Goal: Task Accomplishment & Management: Complete application form

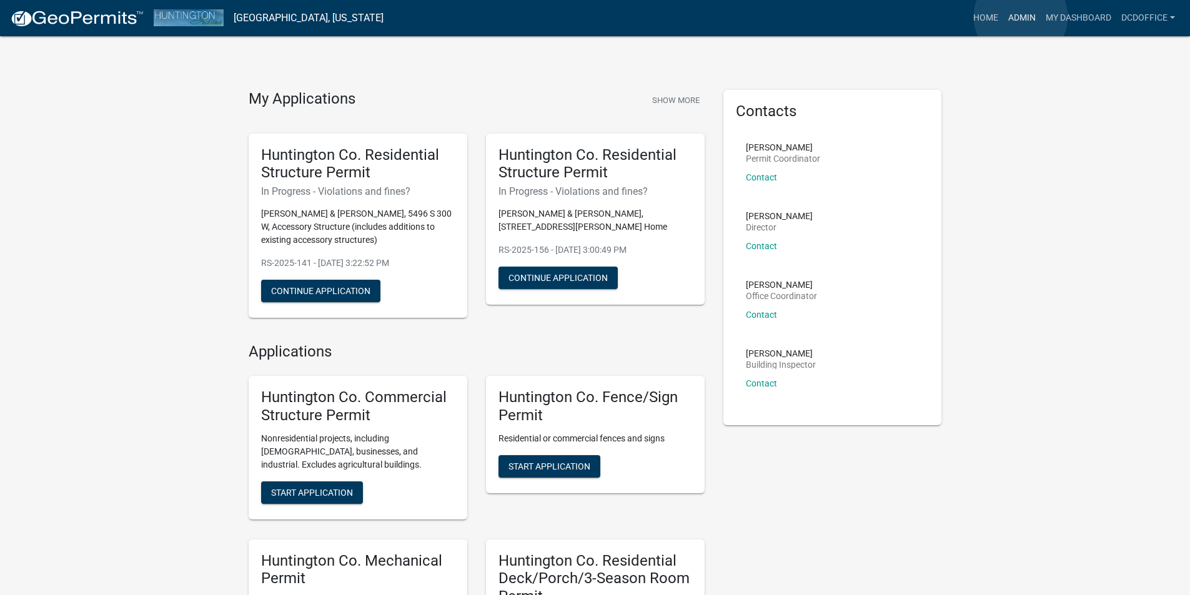
click at [1021, 17] on link "Admin" at bounding box center [1021, 18] width 37 height 24
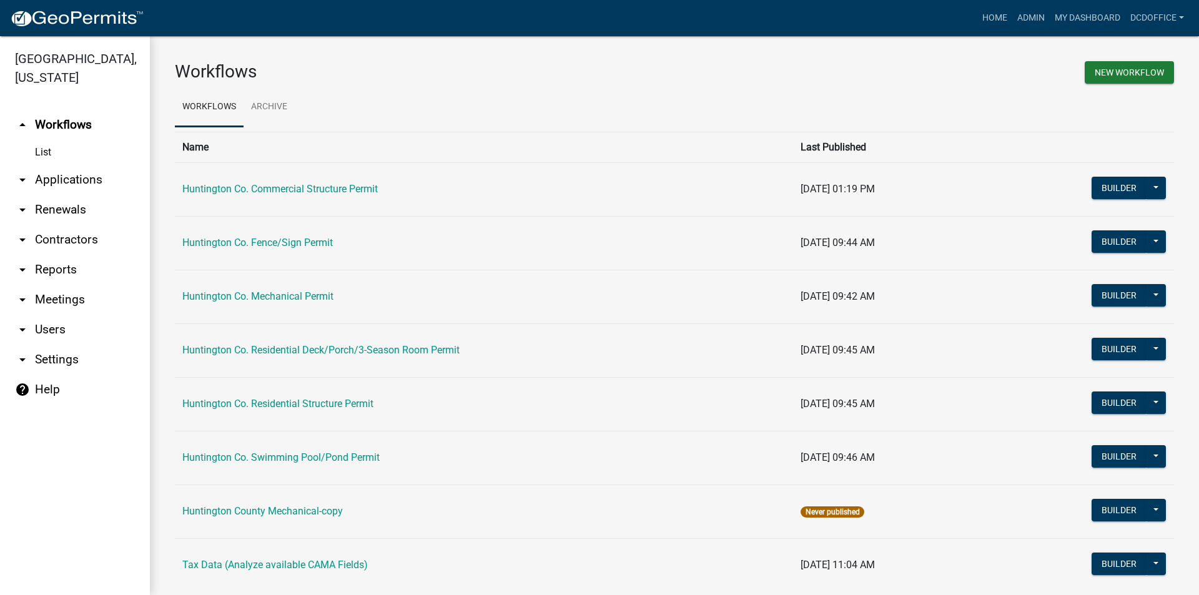
click at [64, 179] on link "arrow_drop_down Applications" at bounding box center [75, 180] width 150 height 30
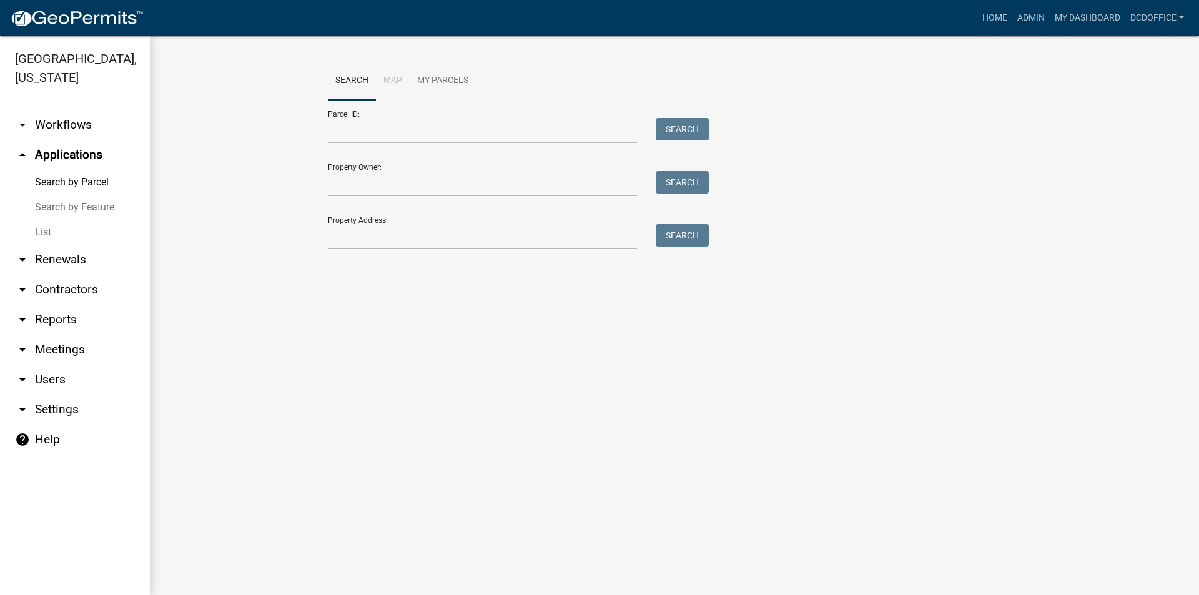
click at [43, 228] on link "List" at bounding box center [75, 232] width 150 height 25
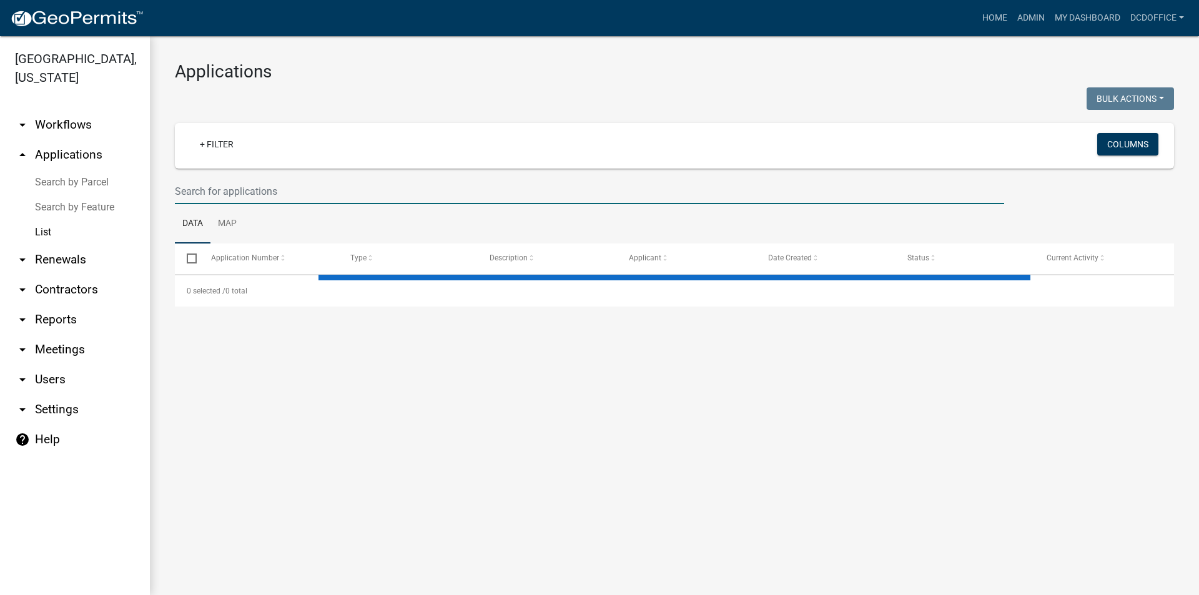
click at [260, 193] on input "text" at bounding box center [589, 192] width 829 height 26
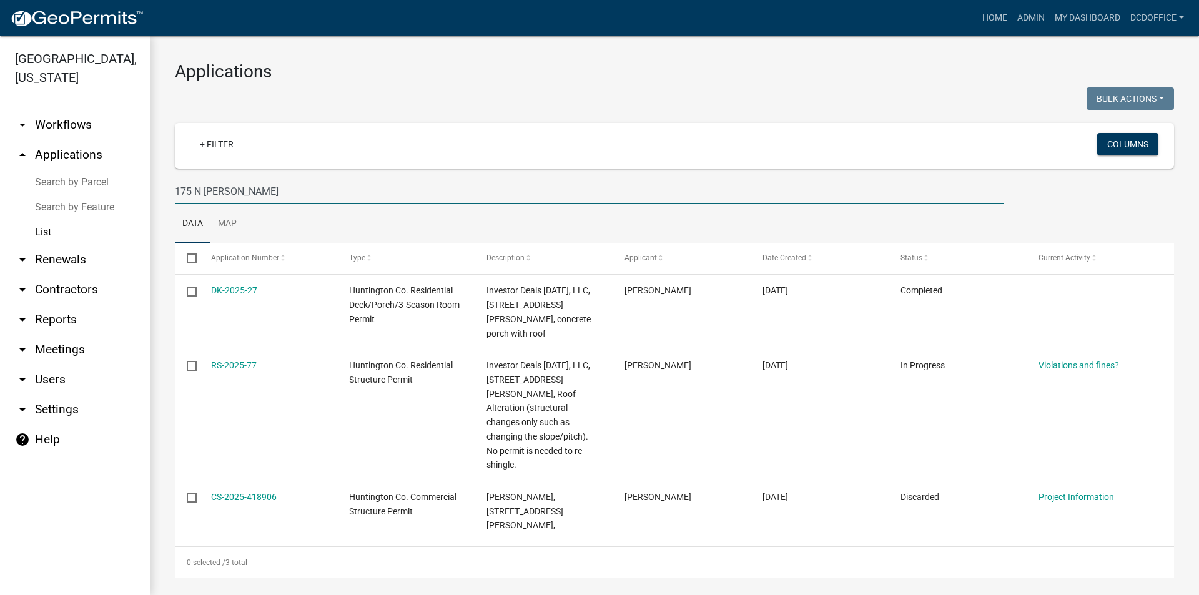
type input "175 N [PERSON_NAME]"
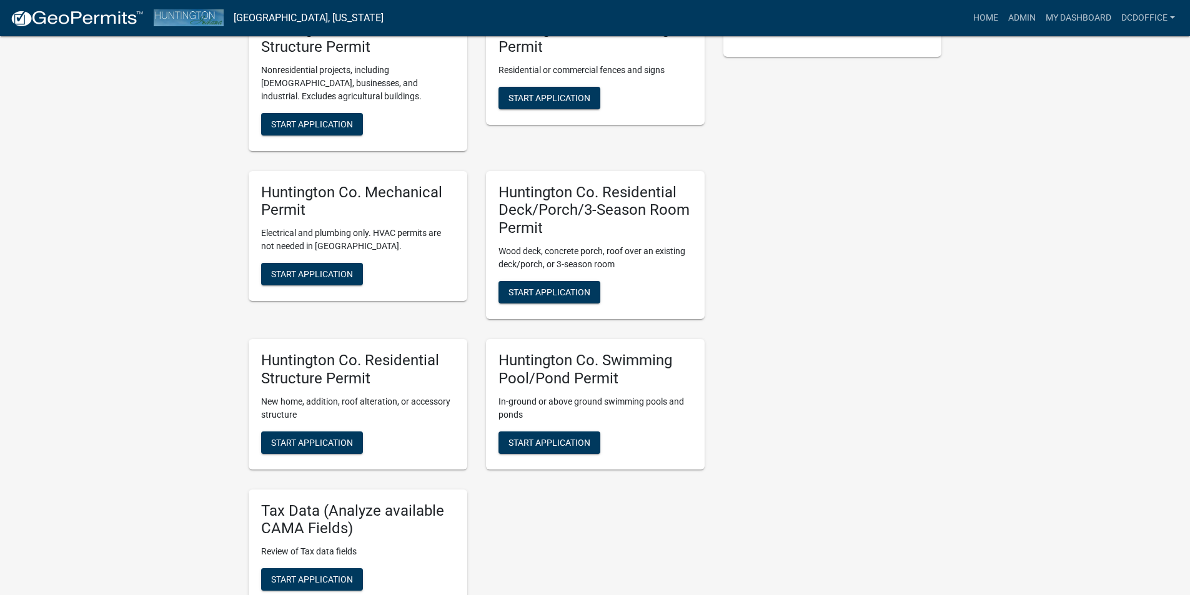
scroll to position [375, 0]
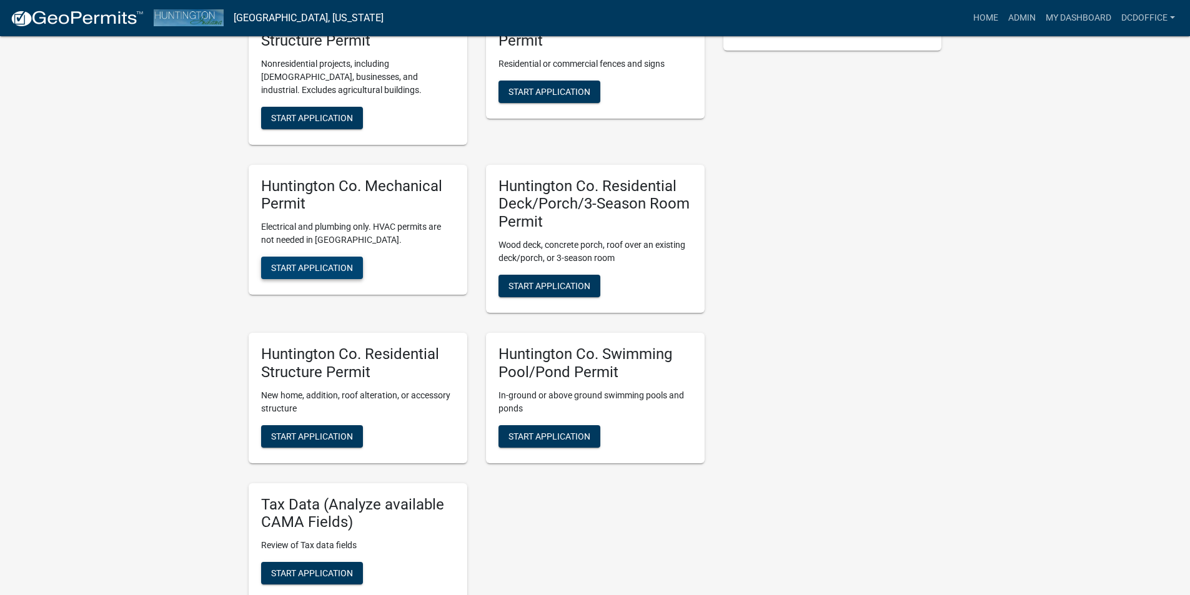
click at [295, 269] on span "Start Application" at bounding box center [312, 268] width 82 height 10
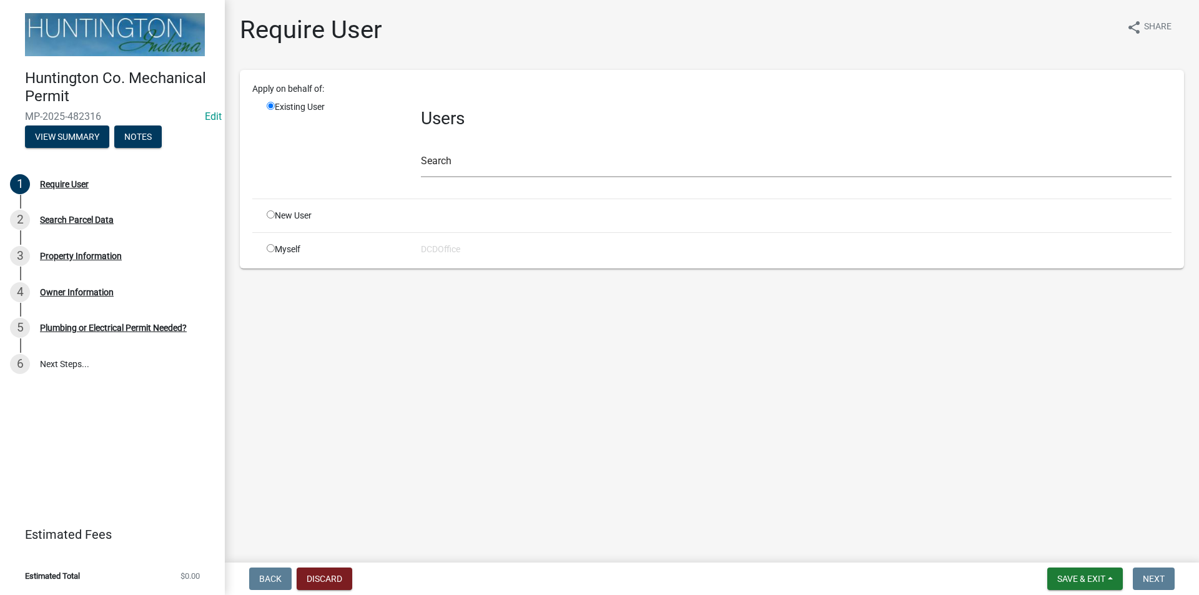
click at [274, 242] on div "Apply on behalf of: Existing User Users Search New User Myself DCDOffice" at bounding box center [711, 169] width 919 height 174
click at [271, 249] on input "radio" at bounding box center [271, 248] width 8 height 8
radio input "true"
radio input "false"
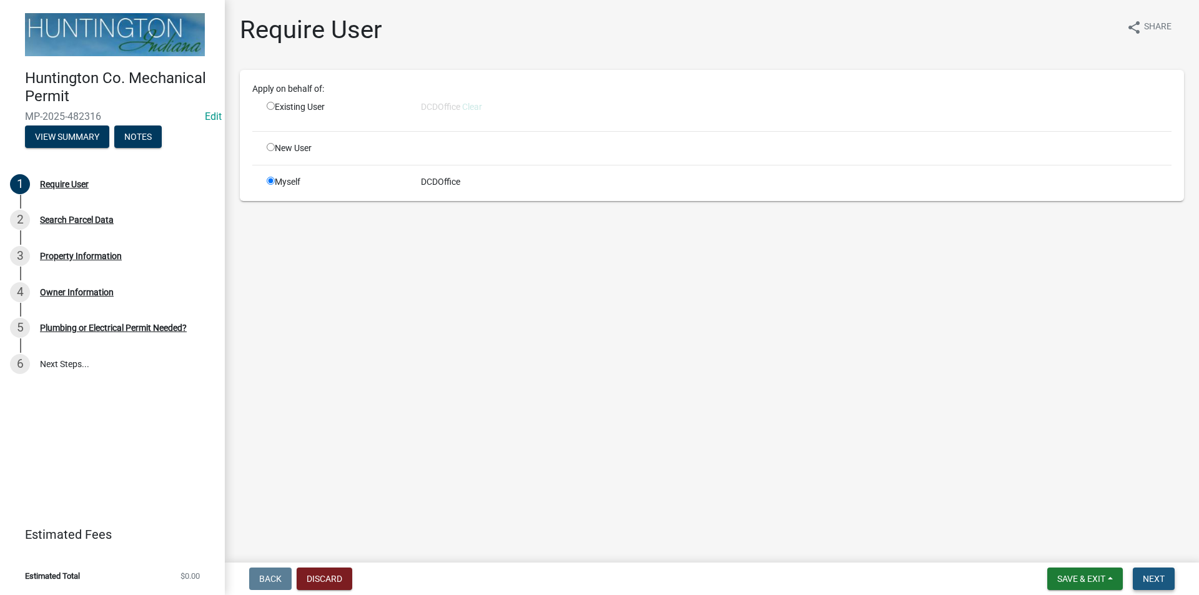
click at [1158, 577] on span "Next" at bounding box center [1154, 579] width 22 height 10
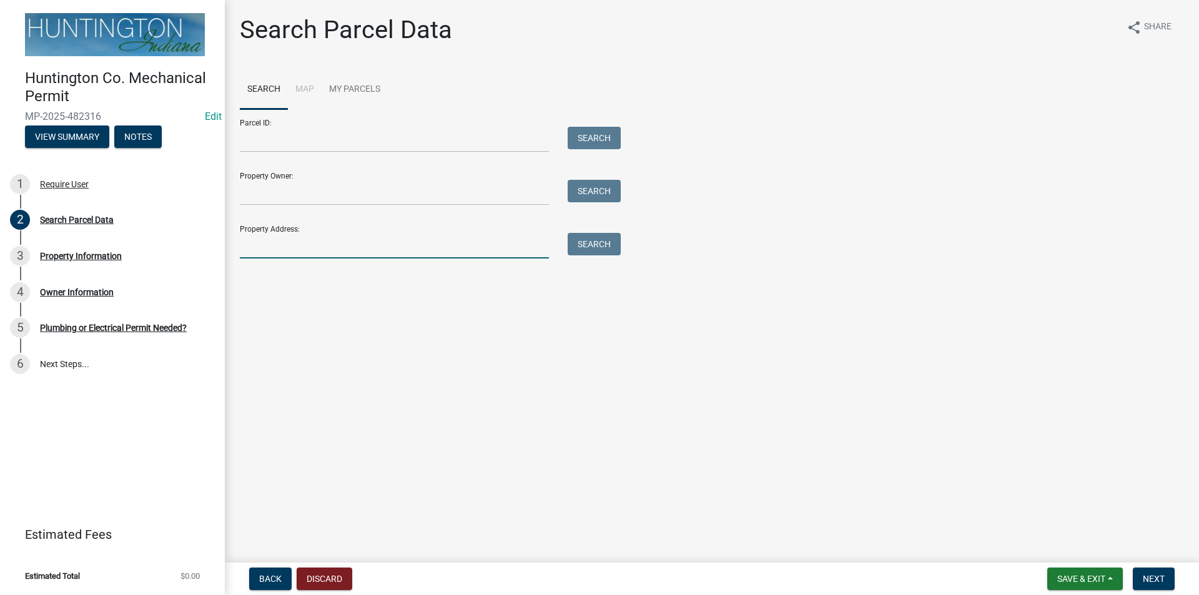
click at [285, 245] on input "Property Address:" at bounding box center [394, 246] width 309 height 26
type input "175"
click at [590, 252] on button "Search" at bounding box center [594, 244] width 53 height 22
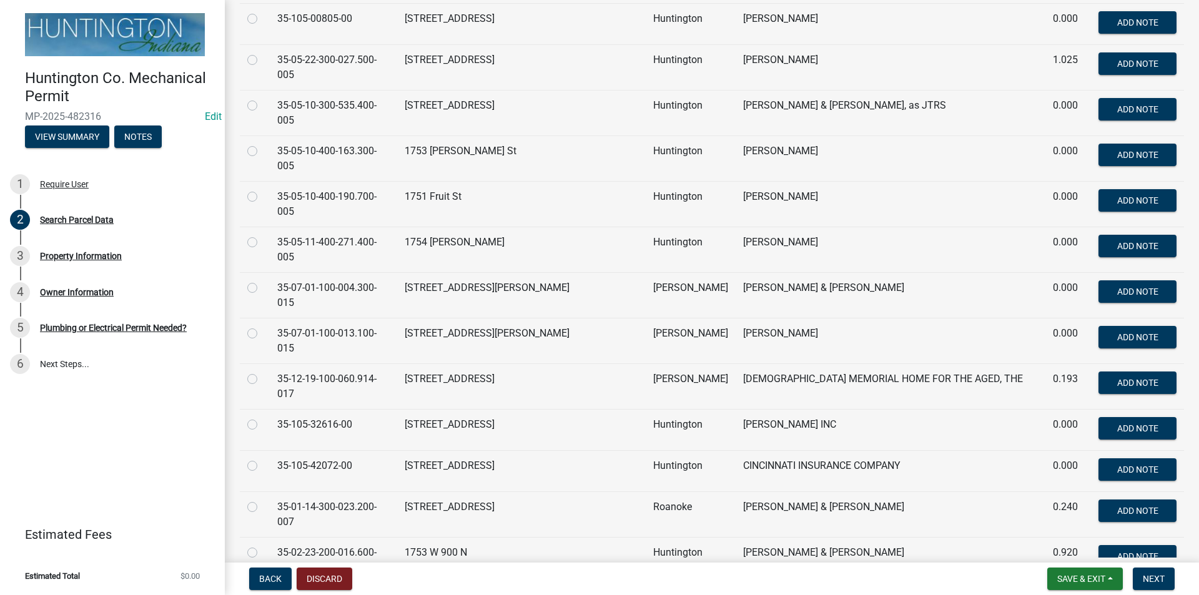
scroll to position [1749, 0]
radio input "true"
click at [1147, 571] on button "Next" at bounding box center [1154, 579] width 42 height 22
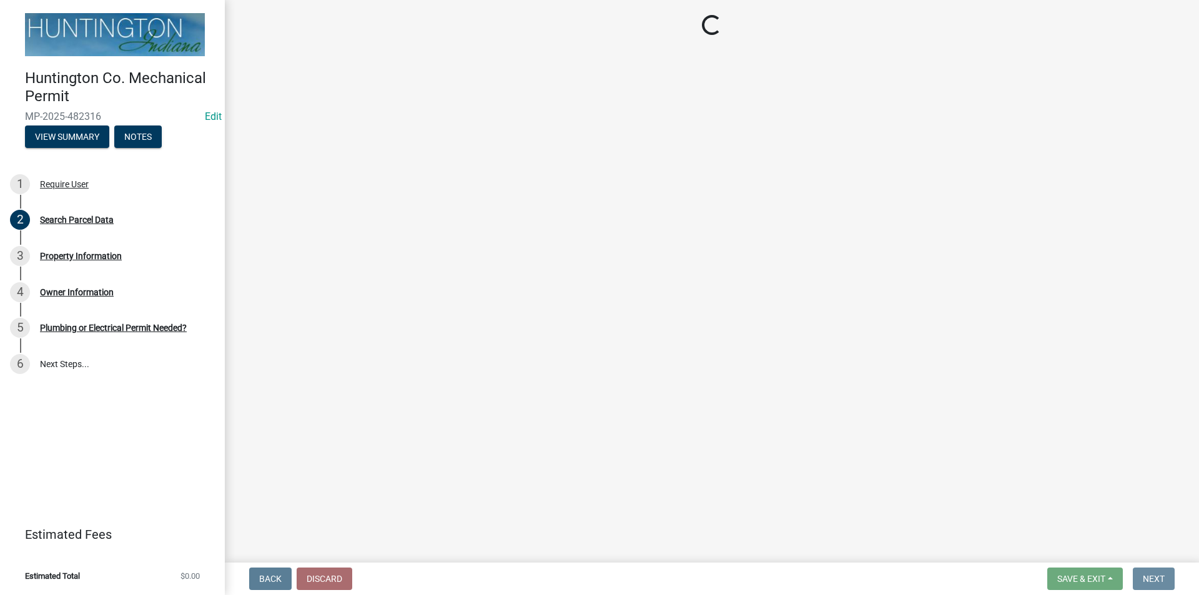
scroll to position [0, 0]
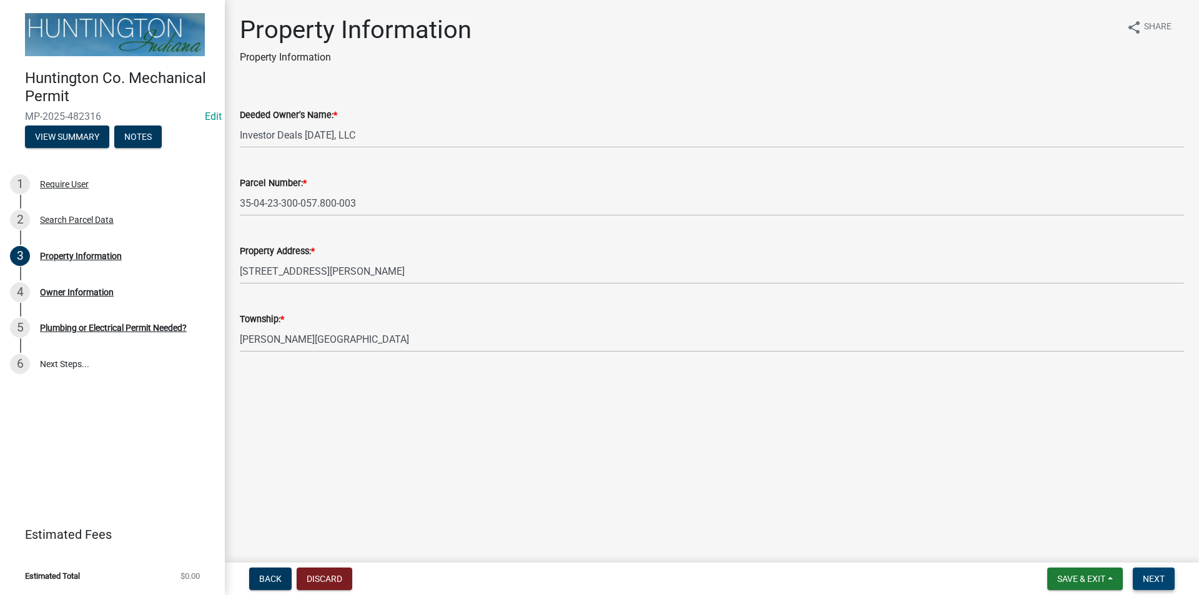
click at [1147, 571] on button "Next" at bounding box center [1154, 579] width 42 height 22
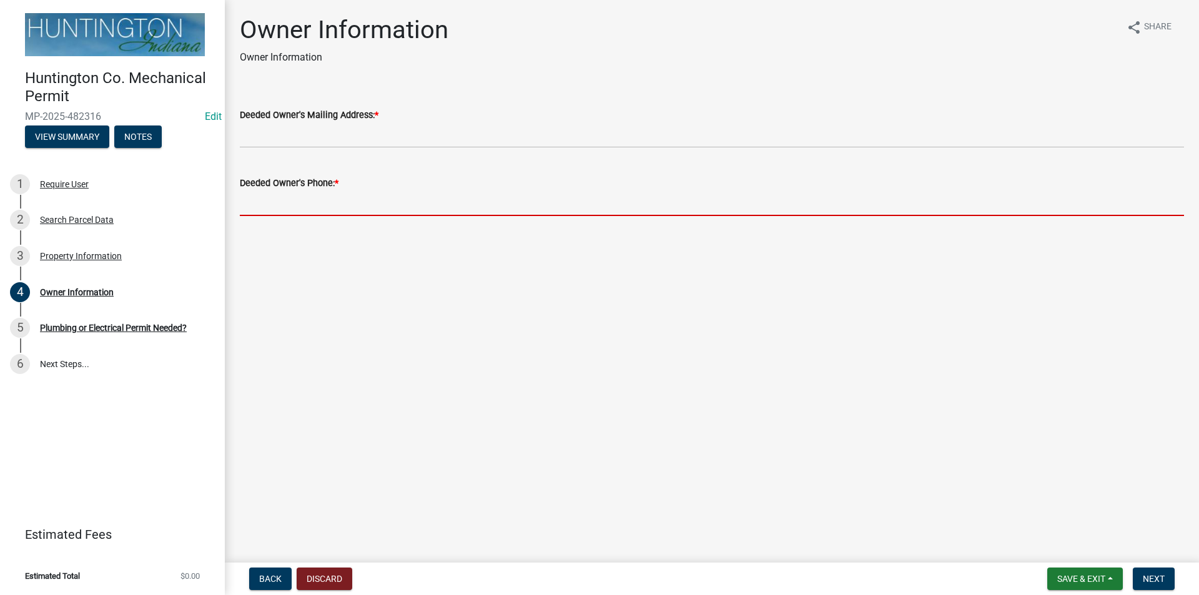
click at [305, 200] on input "Deeded Owner's Phone: *" at bounding box center [712, 203] width 944 height 26
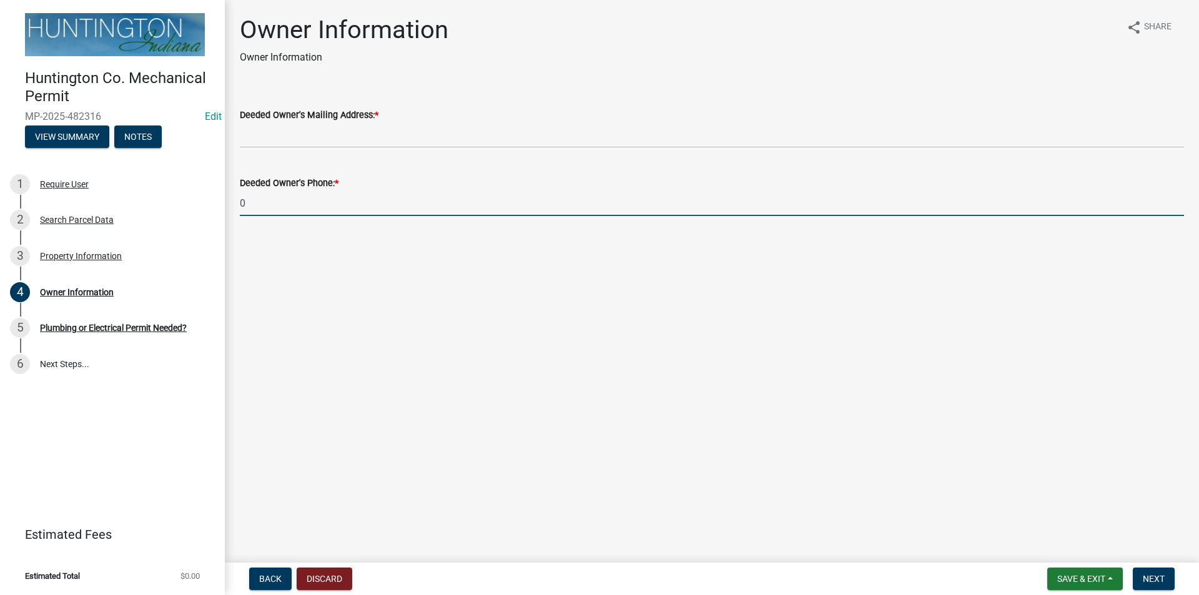
type input "0"
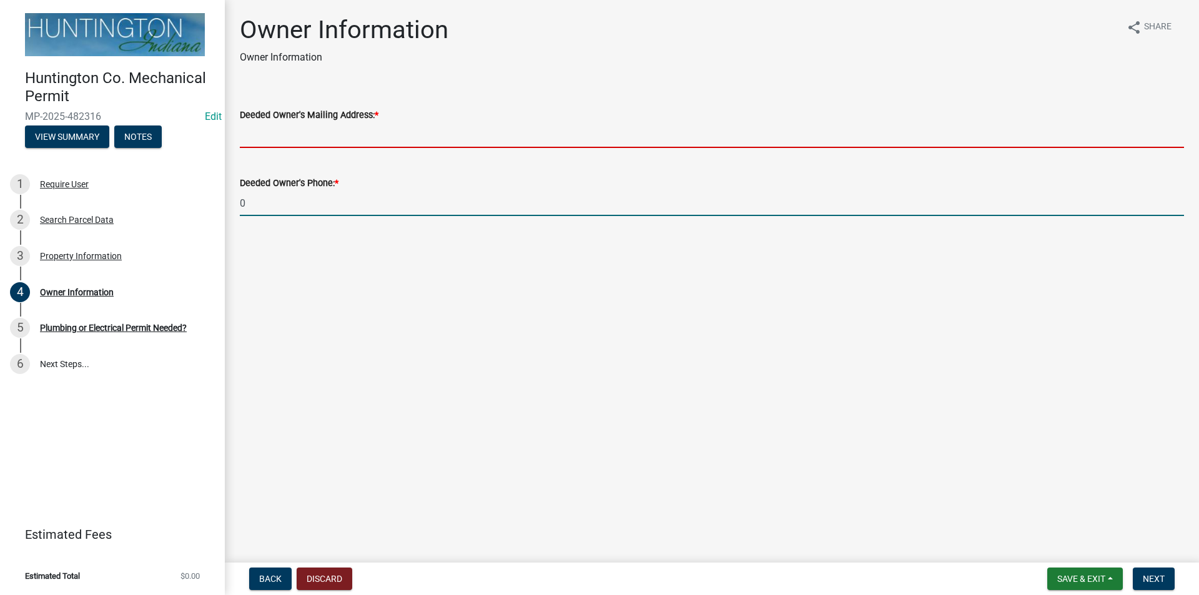
click at [262, 136] on input "Deeded Owner's Mailing Address: *" at bounding box center [712, 135] width 944 height 26
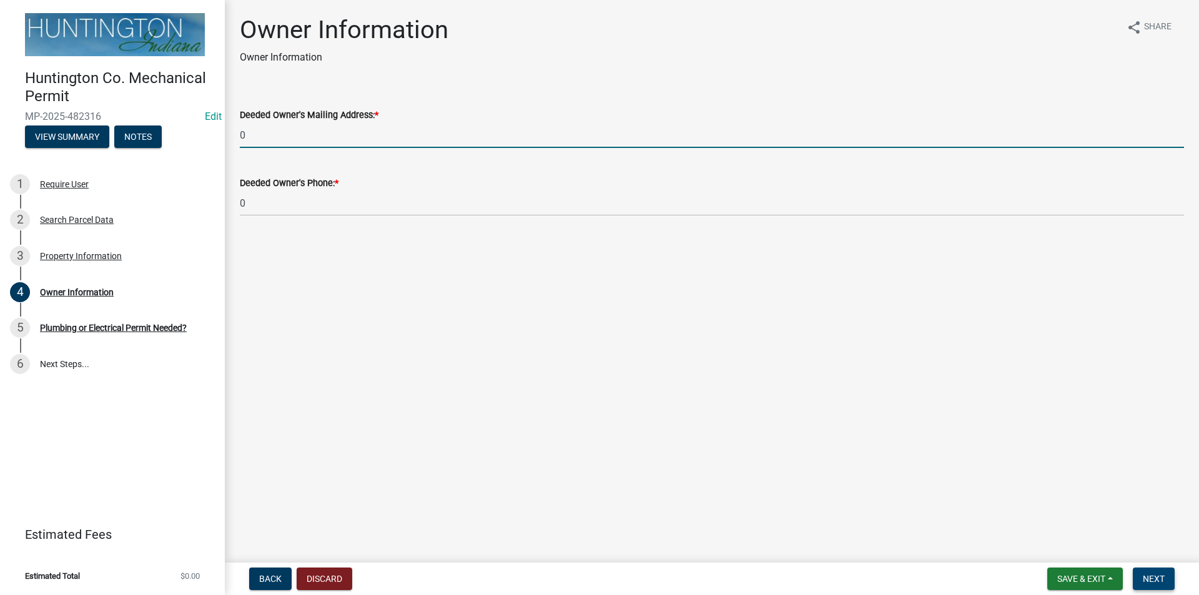
type input "0"
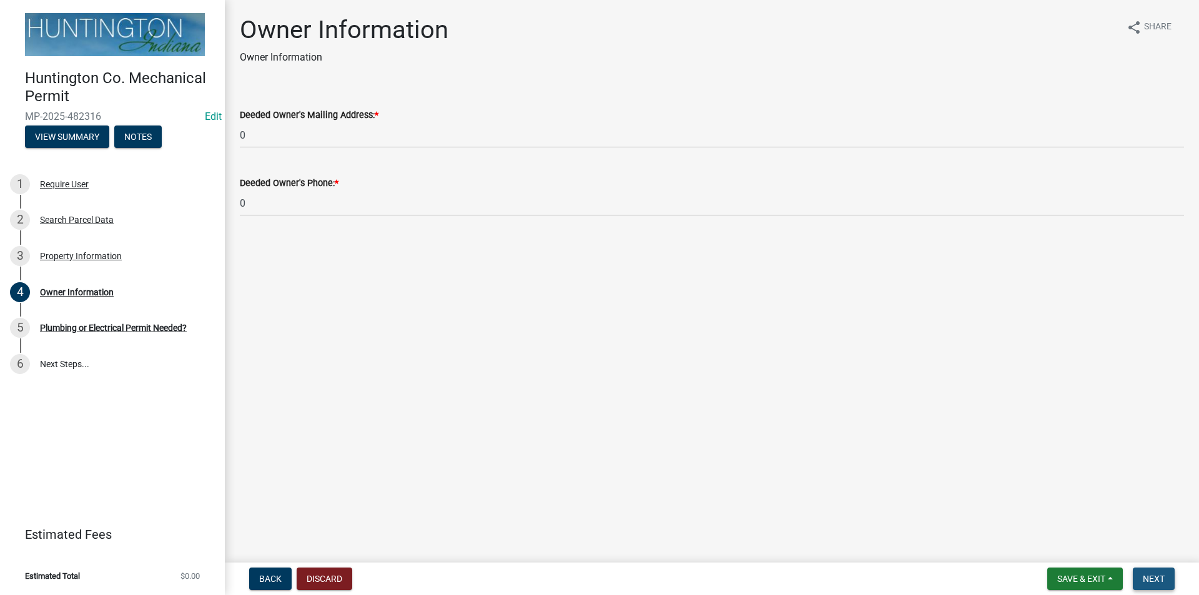
click at [1158, 576] on span "Next" at bounding box center [1154, 579] width 22 height 10
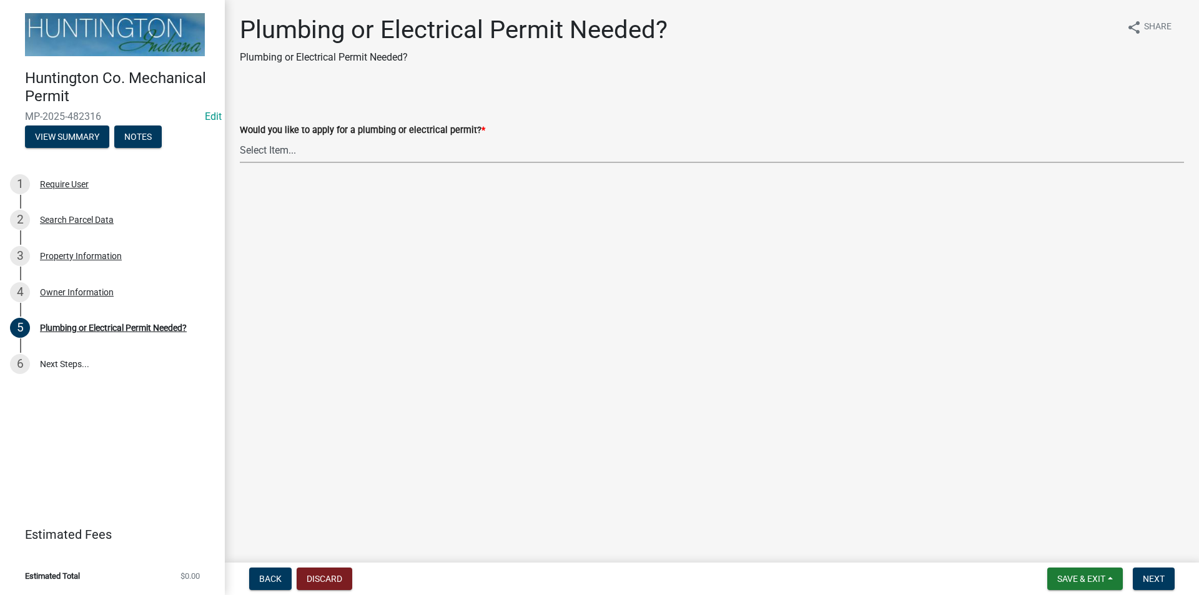
click at [287, 154] on select "Select Item... plumbing electrical" at bounding box center [712, 150] width 944 height 26
click at [240, 137] on select "Select Item... plumbing electrical" at bounding box center [712, 150] width 944 height 26
select select "82bdcc69-8734-43af-a4fa-e76f8d275e41"
click at [1159, 575] on span "Next" at bounding box center [1154, 579] width 22 height 10
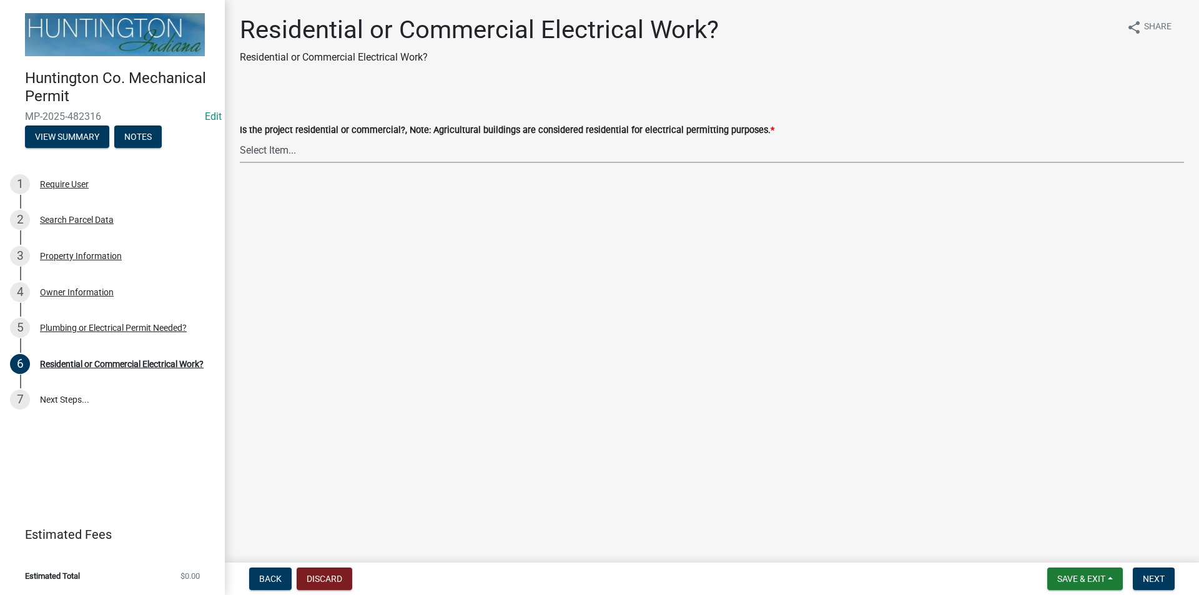
click at [266, 153] on select "Select Item... Residential Commercial" at bounding box center [712, 150] width 944 height 26
click at [240, 137] on select "Select Item... Residential Commercial" at bounding box center [712, 150] width 944 height 26
select select "3db72f89-ebf7-44a2-a43c-36ed77a05272"
click at [1154, 568] on button "Next" at bounding box center [1154, 579] width 42 height 22
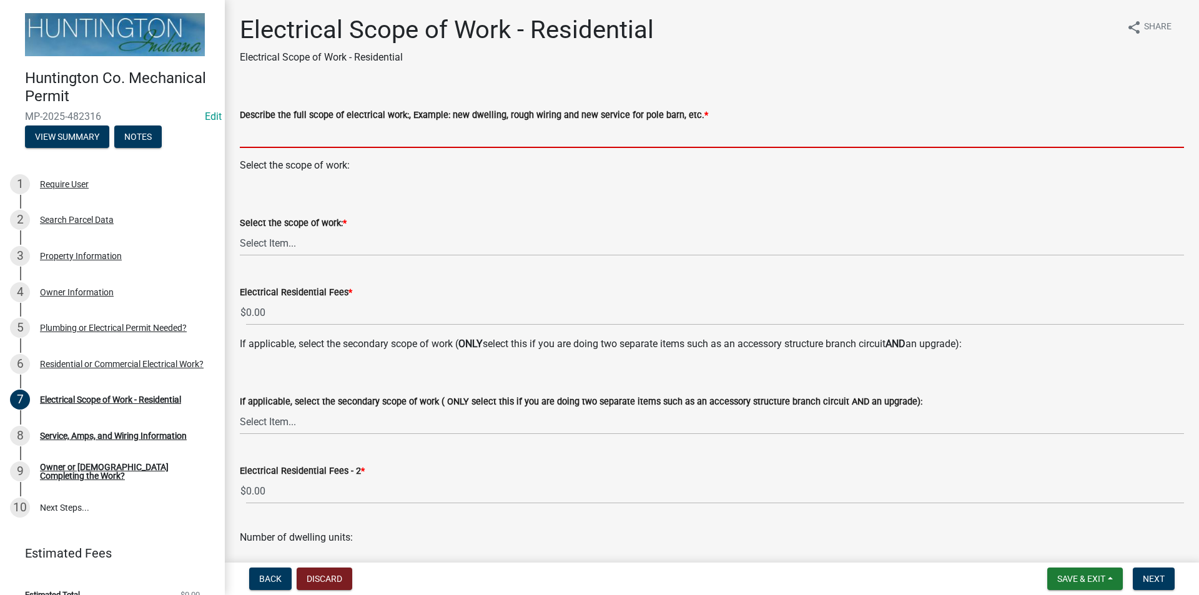
click at [306, 131] on input "Describe the full scope of electrical work:, Example: new dwelling, rough wirin…" at bounding box center [712, 135] width 944 height 26
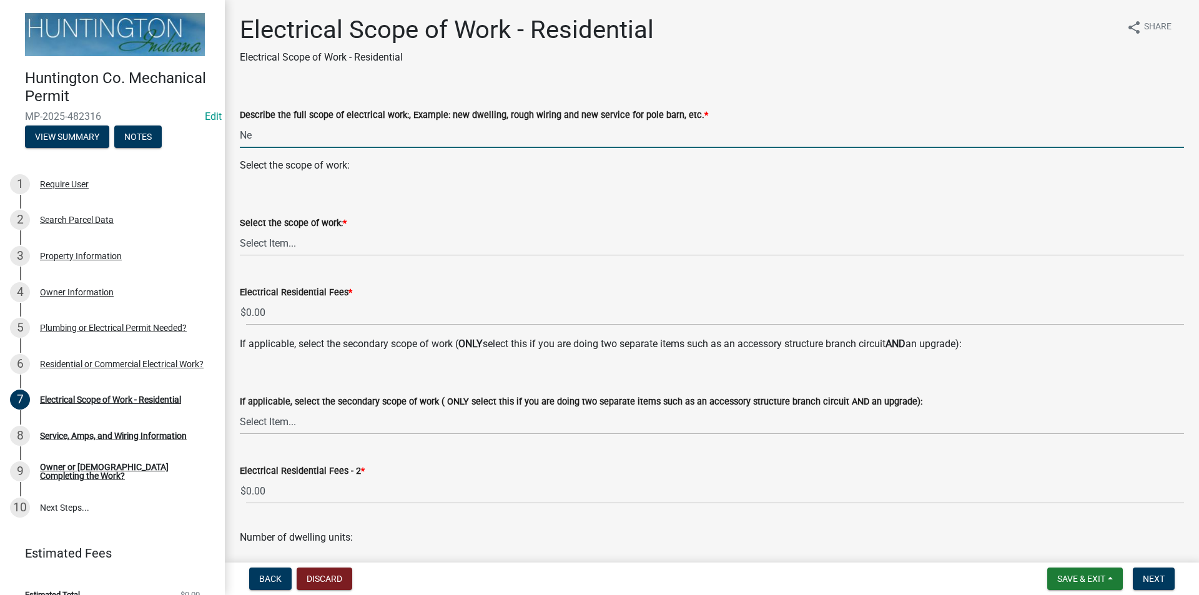
type input "N"
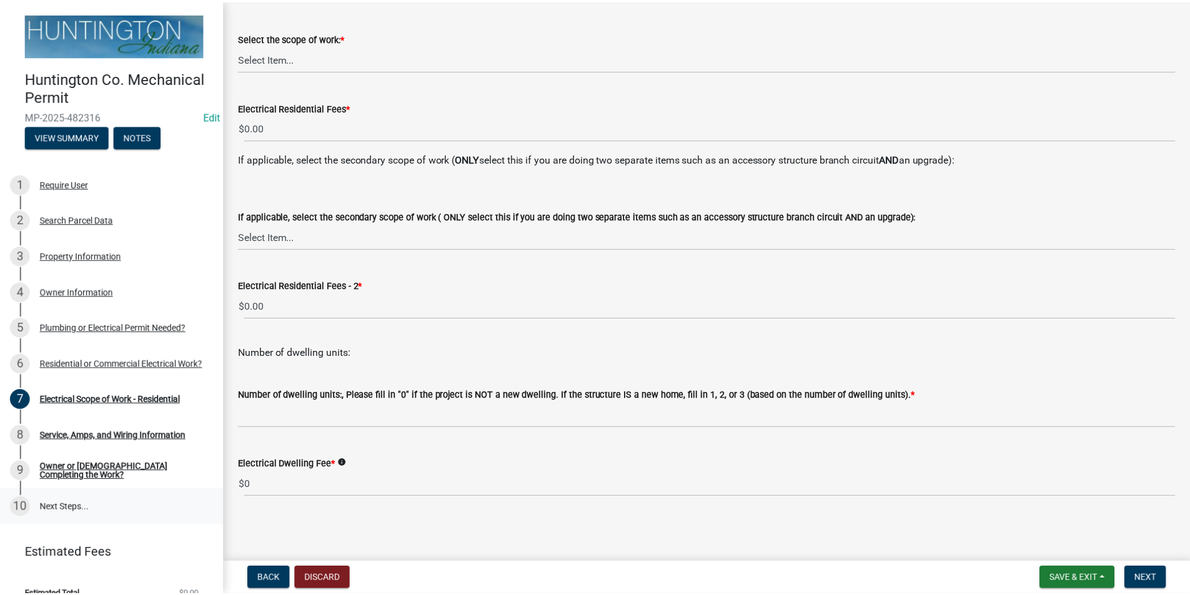
scroll to position [16, 0]
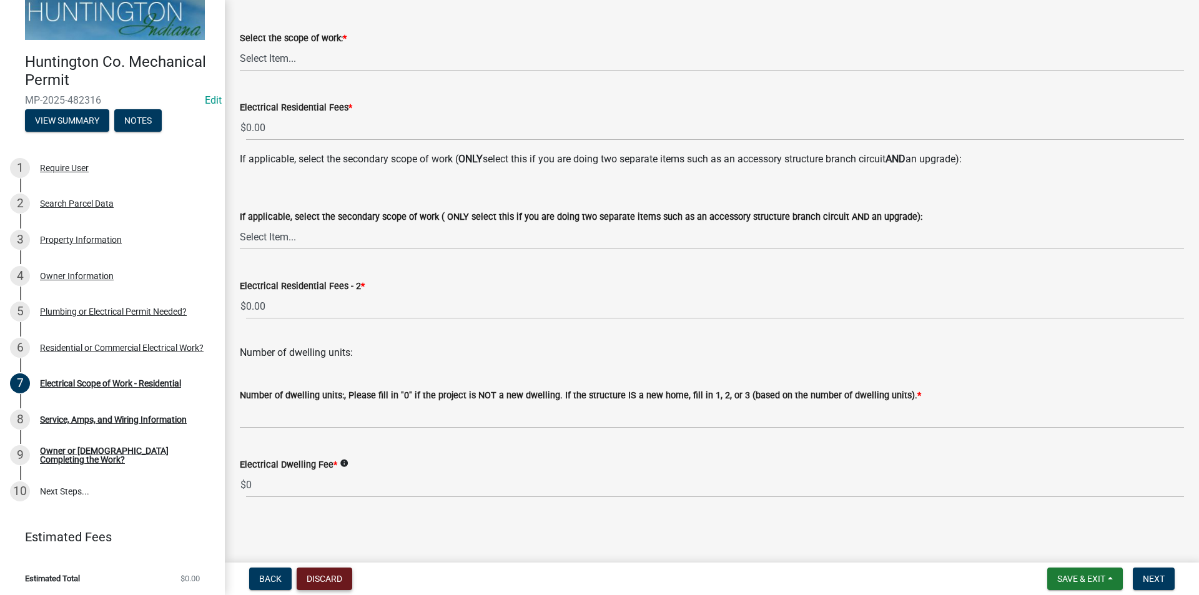
type input "Upgrade from 100 to 200 amp"
click at [322, 575] on button "Discard" at bounding box center [325, 579] width 56 height 22
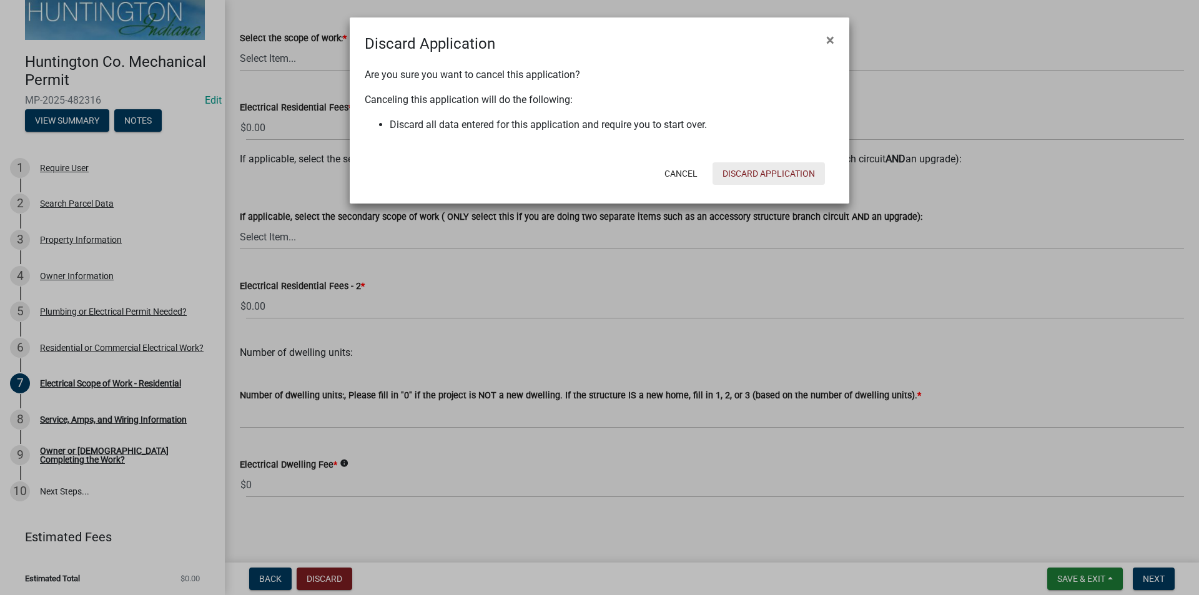
click at [729, 167] on button "Discard Application" at bounding box center [769, 173] width 112 height 22
